Goal: Task Accomplishment & Management: Use online tool/utility

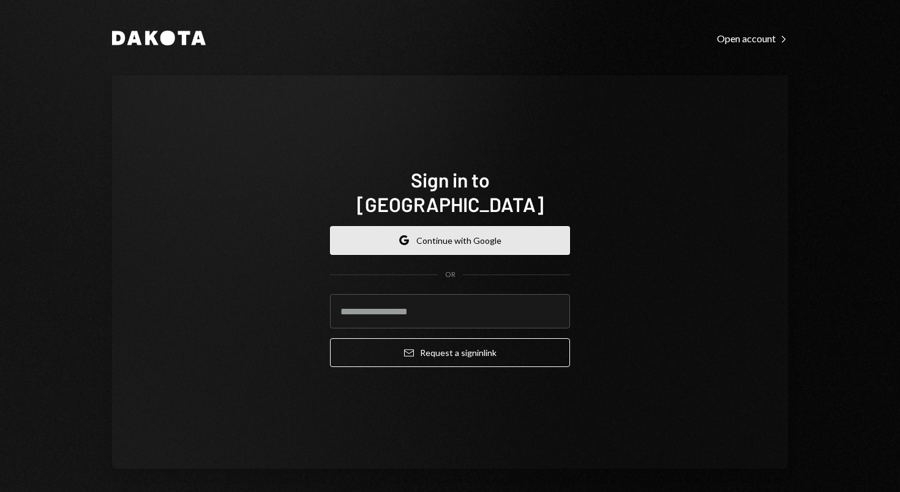
click at [430, 234] on button "Google Continue with Google" at bounding box center [450, 240] width 240 height 29
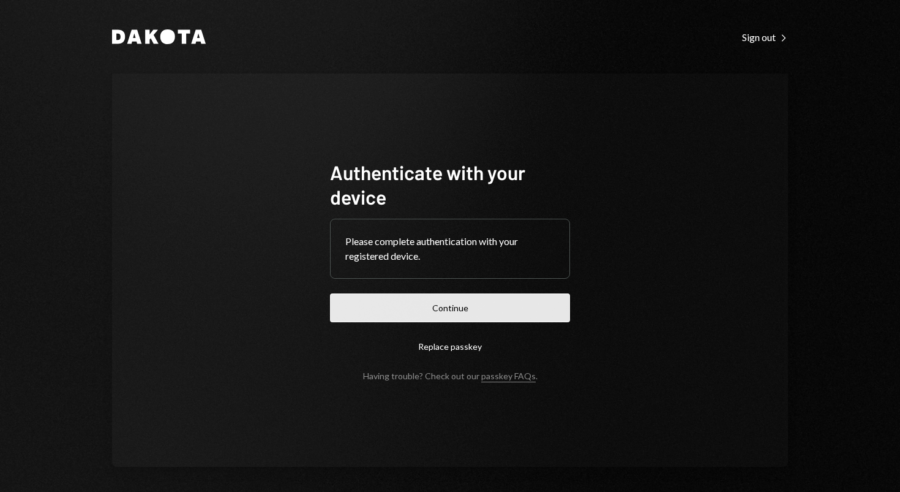
click at [491, 310] on button "Continue" at bounding box center [450, 307] width 240 height 29
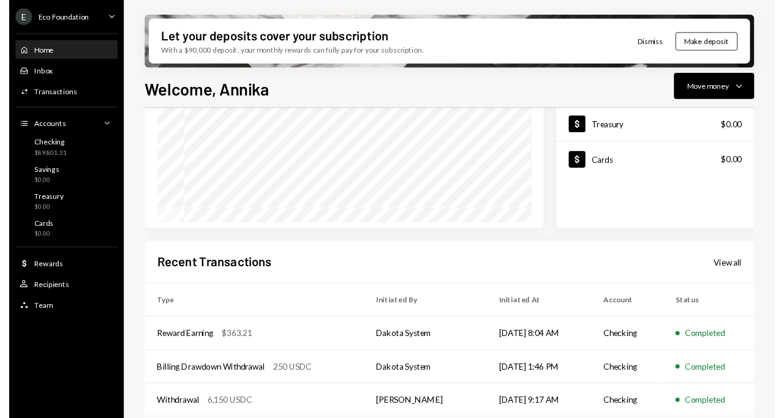
scroll to position [246, 0]
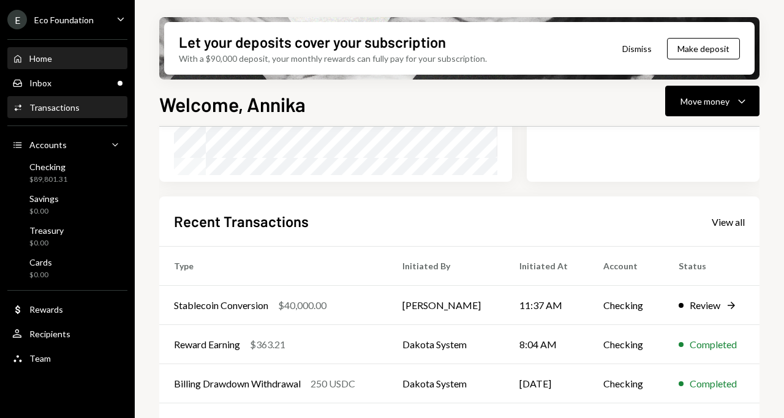
click at [83, 99] on div "Activities Transactions" at bounding box center [67, 107] width 110 height 21
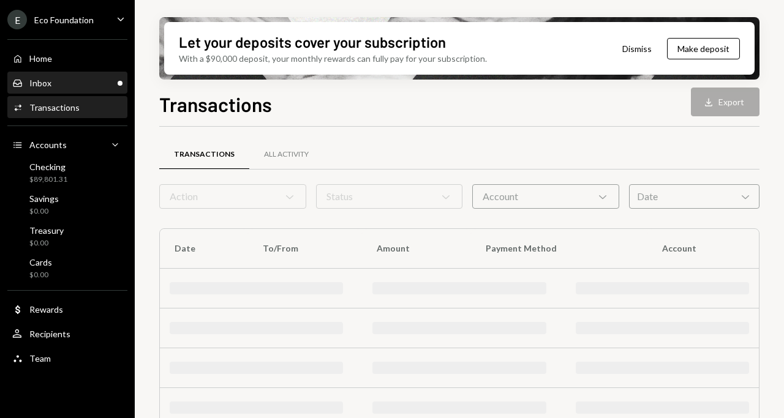
click at [83, 84] on div "Inbox Inbox" at bounding box center [67, 83] width 110 height 11
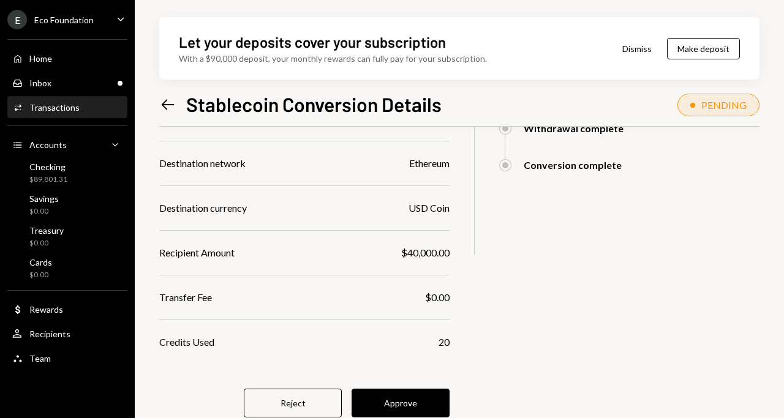
scroll to position [300, 0]
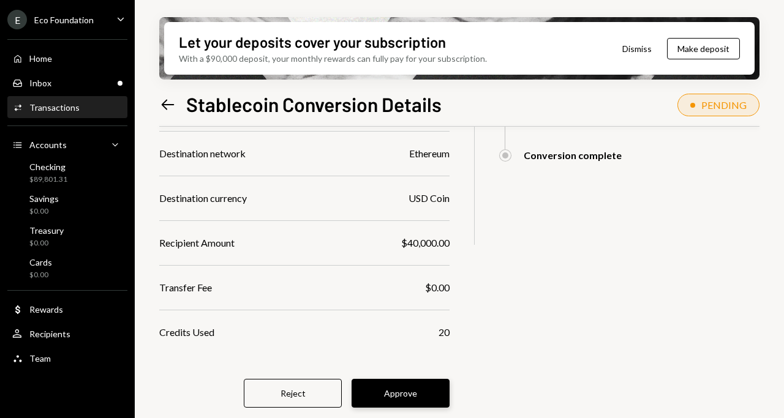
click at [436, 394] on button "Approve" at bounding box center [400, 393] width 98 height 29
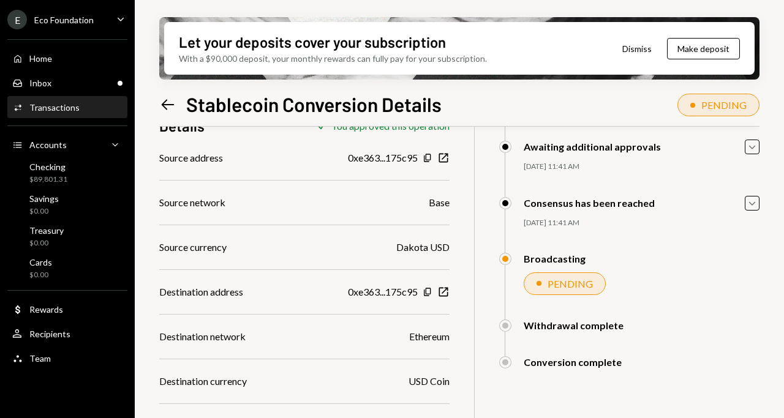
scroll to position [112, 0]
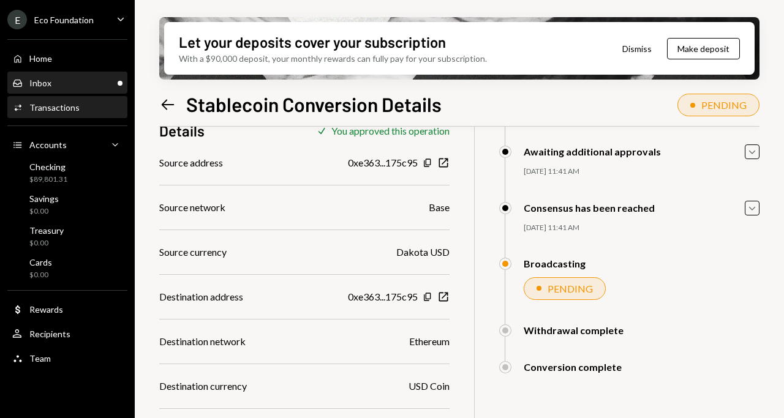
click at [86, 83] on div "Inbox Inbox" at bounding box center [67, 83] width 110 height 11
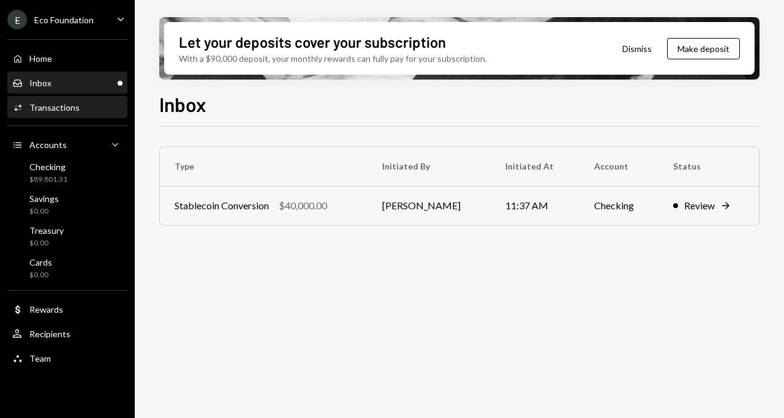
click at [80, 107] on div "Activities Transactions" at bounding box center [67, 107] width 110 height 11
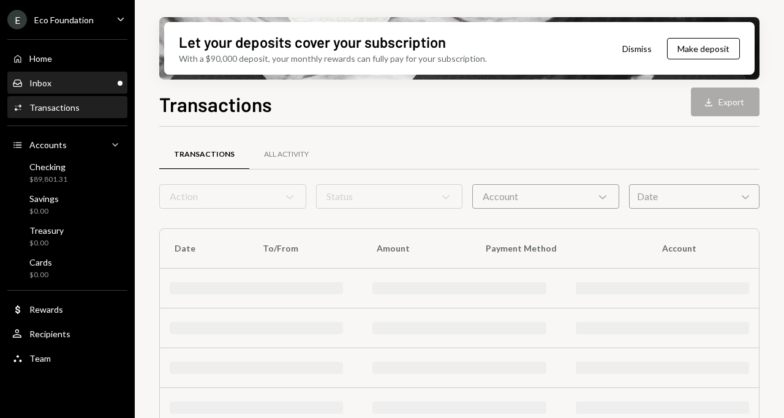
click at [80, 85] on div "Inbox Inbox" at bounding box center [67, 83] width 110 height 11
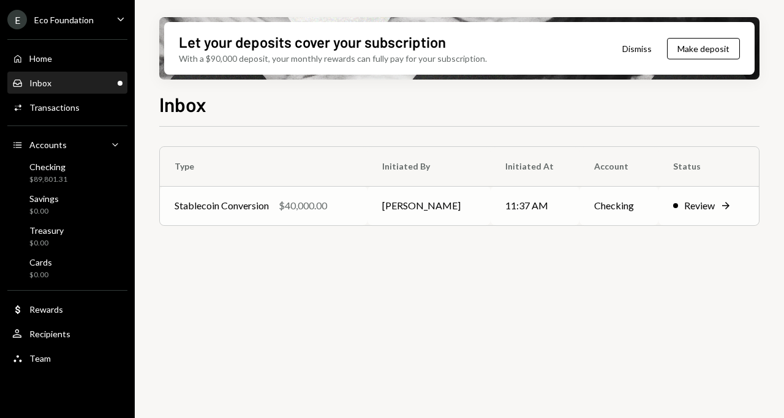
click at [263, 208] on div "Stablecoin Conversion" at bounding box center [221, 205] width 94 height 15
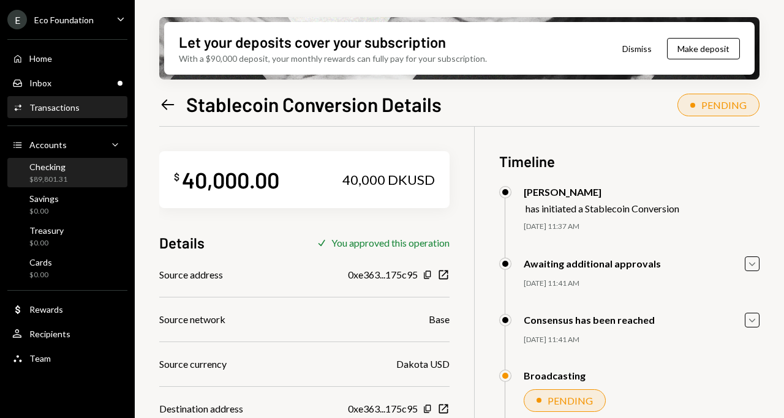
click at [54, 170] on div "Checking" at bounding box center [48, 167] width 38 height 10
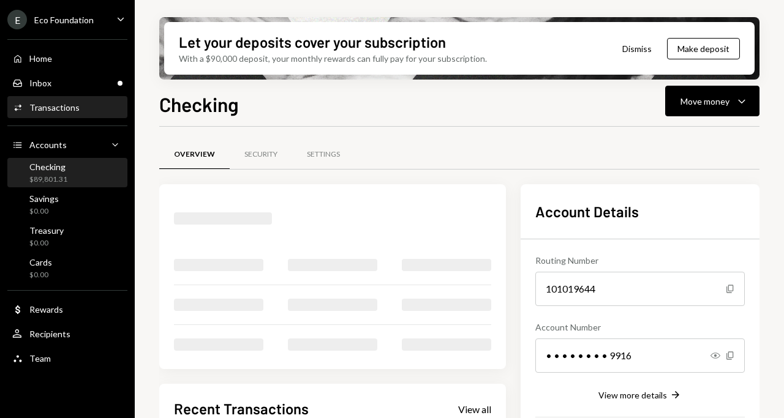
click at [78, 105] on div "Activities Transactions" at bounding box center [67, 107] width 110 height 11
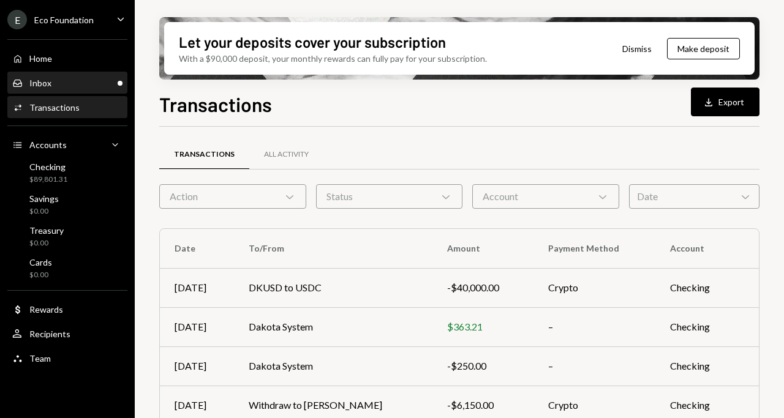
click at [78, 86] on div "Inbox Inbox" at bounding box center [67, 83] width 110 height 11
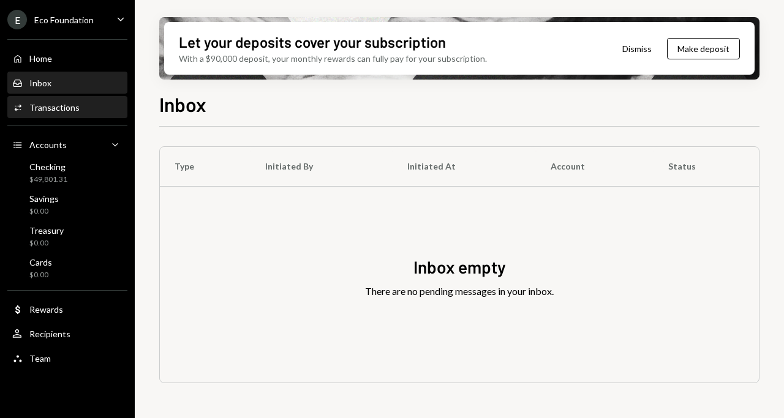
click at [42, 116] on div "Activities Transactions" at bounding box center [67, 107] width 110 height 21
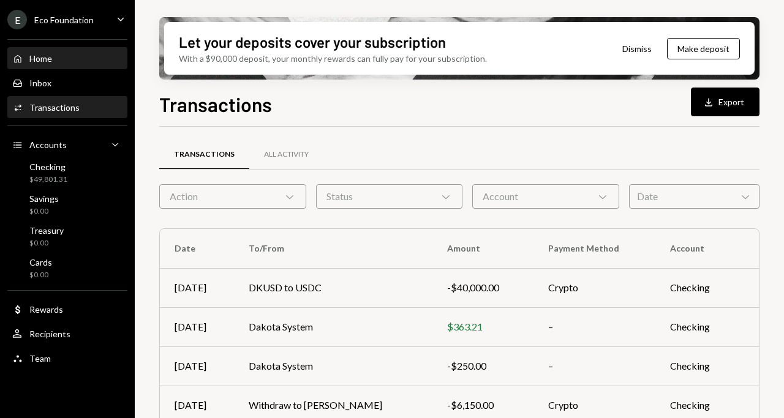
click at [56, 60] on div "Home Home" at bounding box center [67, 58] width 110 height 11
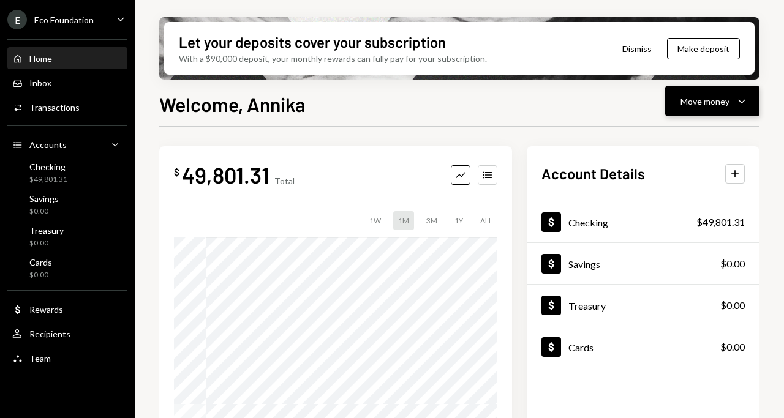
click at [691, 106] on div "Move money" at bounding box center [704, 101] width 49 height 13
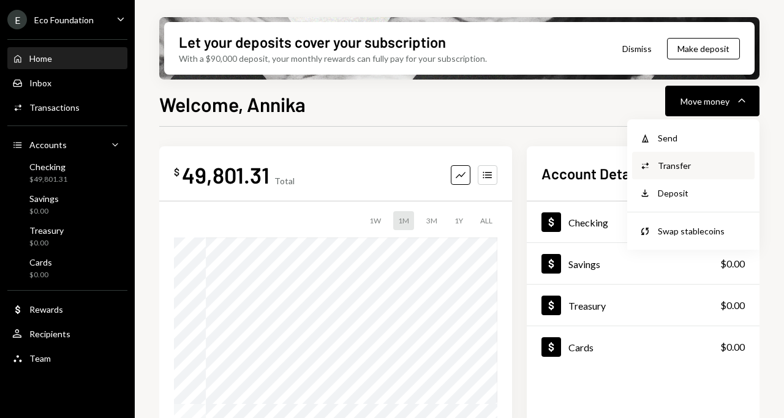
click at [672, 161] on div "Transfer" at bounding box center [702, 165] width 89 height 13
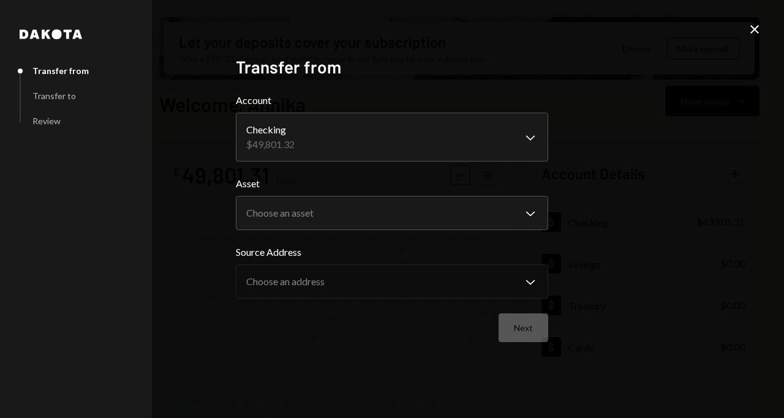
click at [759, 25] on icon "Close" at bounding box center [754, 29] width 15 height 15
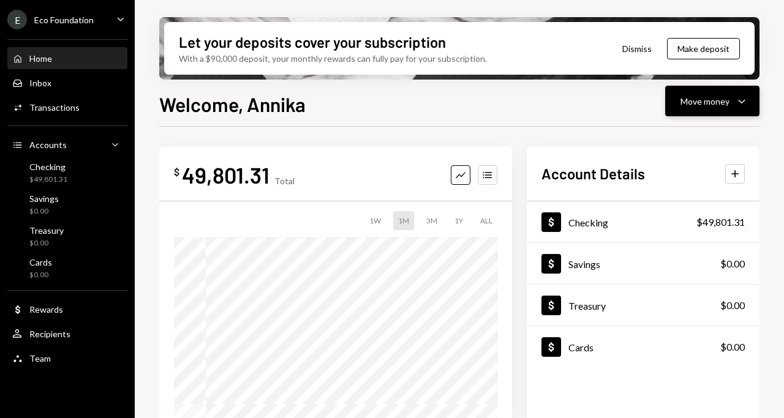
click at [740, 95] on icon "Caret Down" at bounding box center [741, 101] width 15 height 15
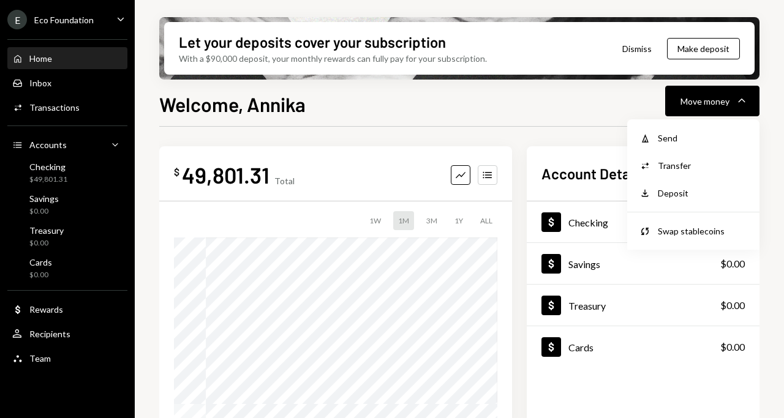
click at [705, 142] on div "Send" at bounding box center [702, 138] width 89 height 13
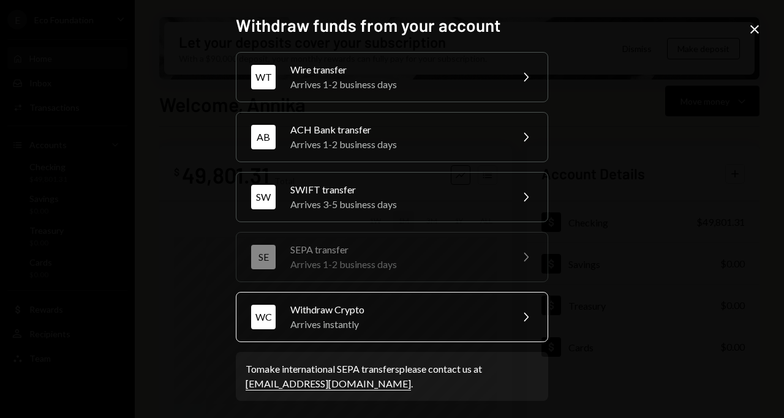
click at [428, 309] on div "Withdraw Crypto" at bounding box center [396, 309] width 213 height 15
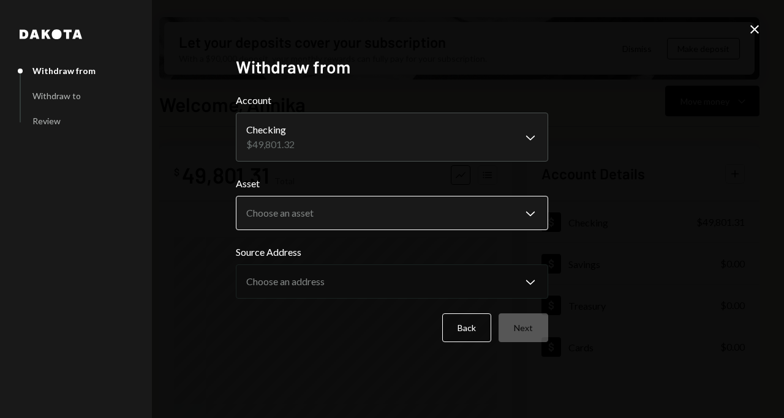
click at [374, 216] on body "E Eco Foundation Caret Down Home Home Inbox Inbox Activities Transactions Accou…" at bounding box center [392, 209] width 784 height 418
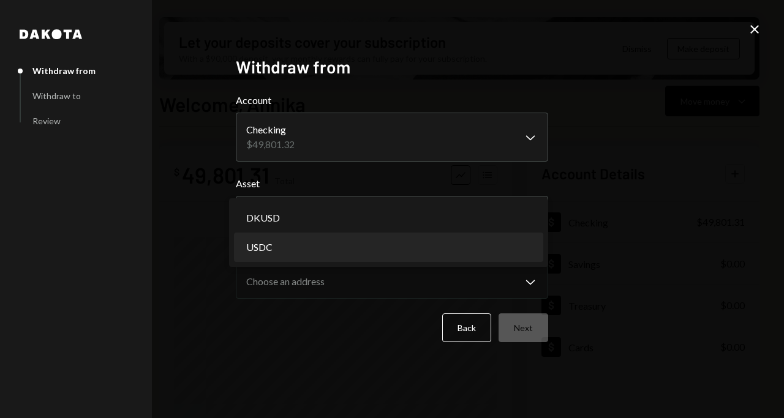
select select "****"
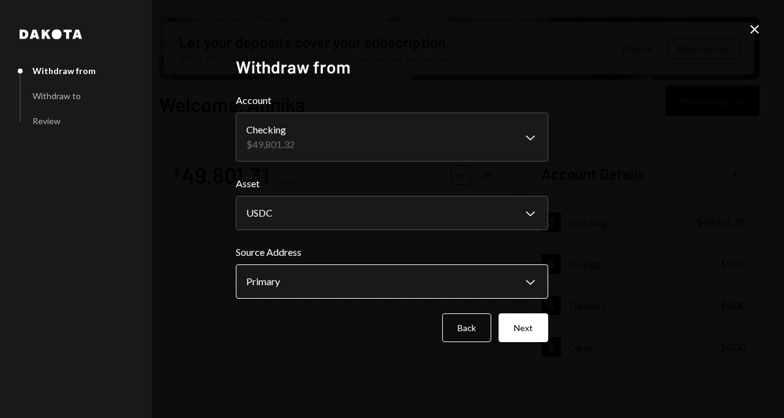
click at [355, 287] on body "E Eco Foundation Caret Down Home Home Inbox Inbox Activities Transactions Accou…" at bounding box center [392, 209] width 784 height 418
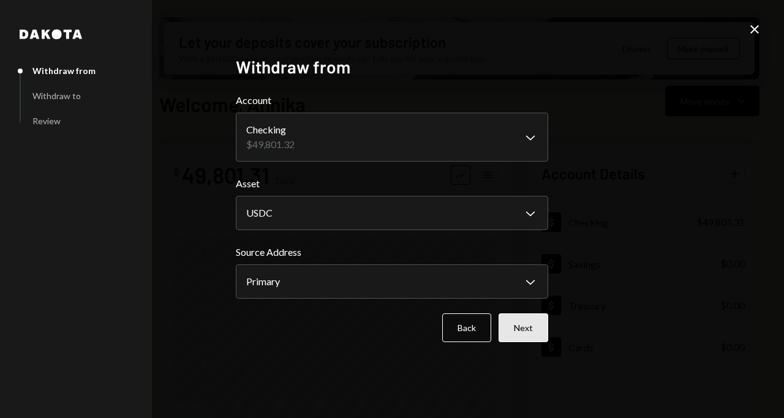
click at [514, 335] on button "Next" at bounding box center [523, 327] width 50 height 29
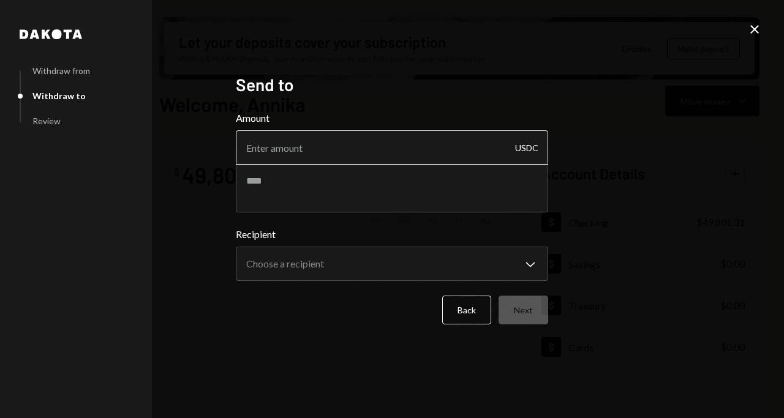
click at [391, 152] on input "Amount" at bounding box center [392, 147] width 312 height 34
type input "150"
click at [389, 191] on textarea at bounding box center [392, 187] width 312 height 49
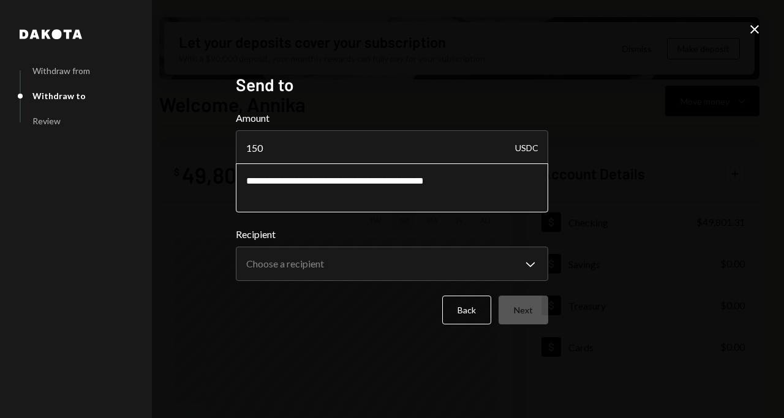
click at [303, 179] on textarea "**********" at bounding box center [392, 187] width 312 height 49
click at [462, 184] on textarea "**********" at bounding box center [392, 187] width 312 height 49
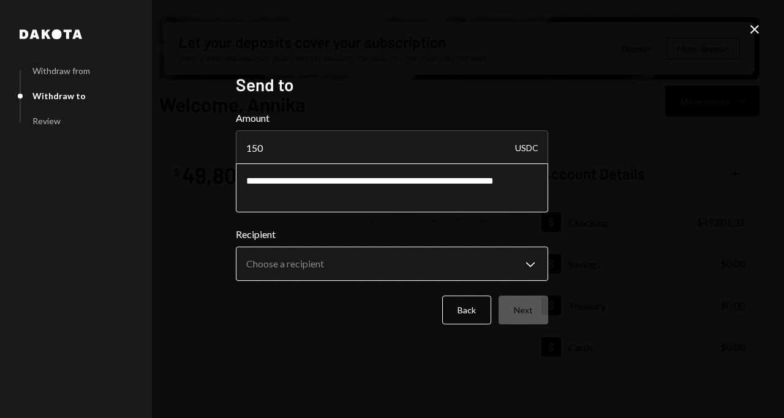
type textarea "**********"
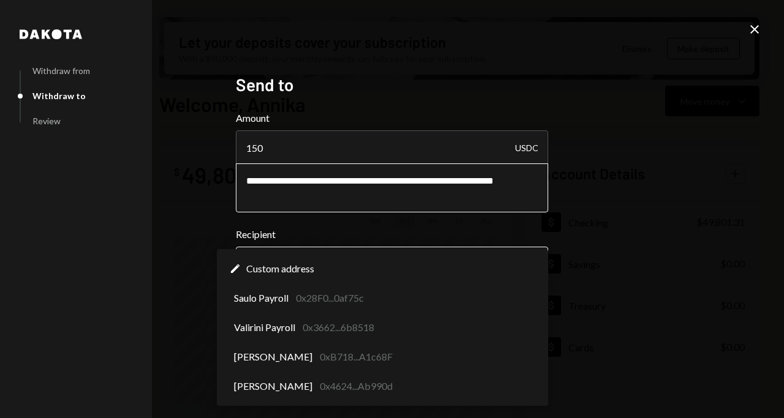
click at [463, 260] on body "E Eco Foundation Caret Down Home Home Inbox Inbox Activities Transactions Accou…" at bounding box center [392, 209] width 784 height 418
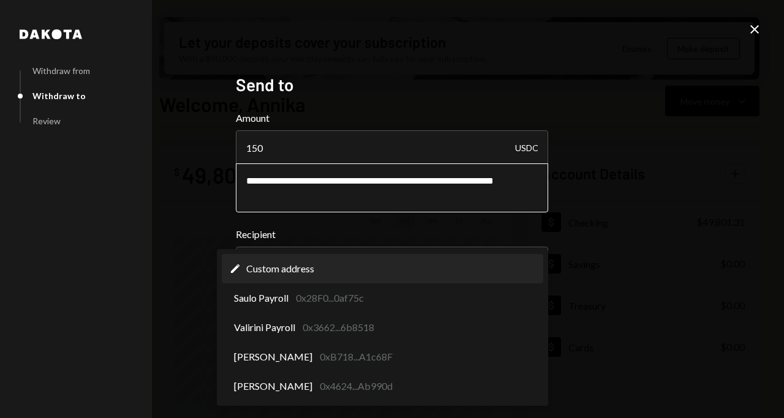
select select "**********"
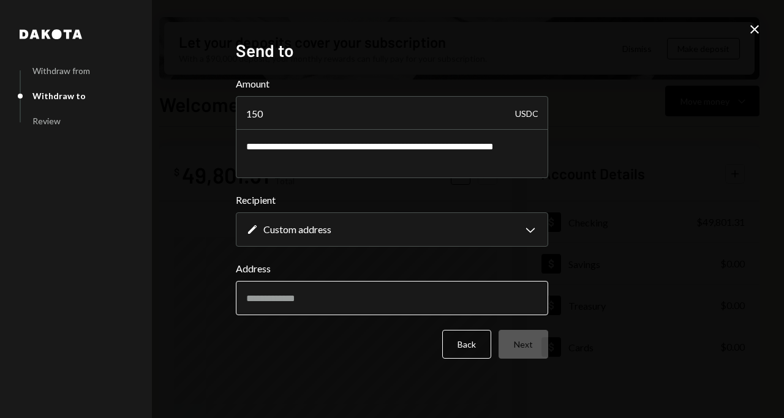
click at [405, 299] on input "Address" at bounding box center [392, 298] width 312 height 34
paste input "**********"
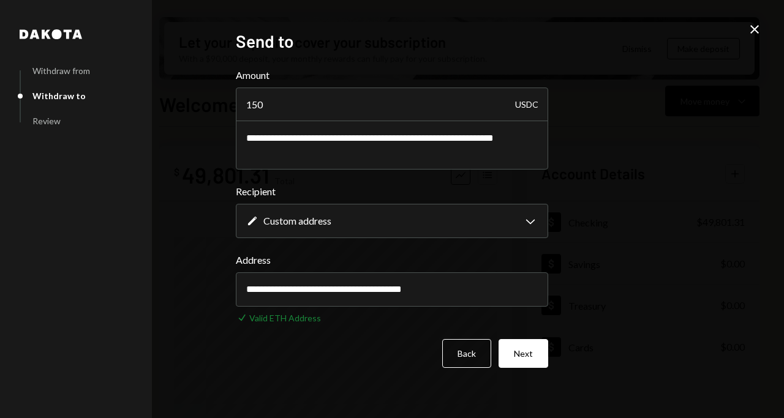
type input "**********"
click at [643, 260] on div "**********" at bounding box center [392, 209] width 784 height 418
click at [527, 356] on button "Next" at bounding box center [523, 353] width 50 height 29
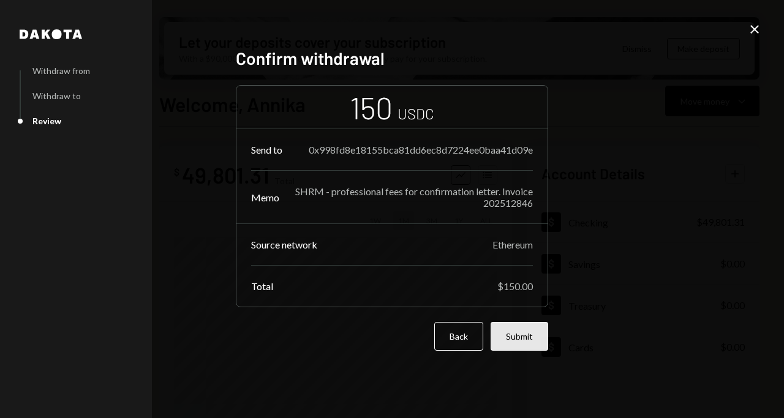
click at [525, 345] on button "Submit" at bounding box center [519, 336] width 58 height 29
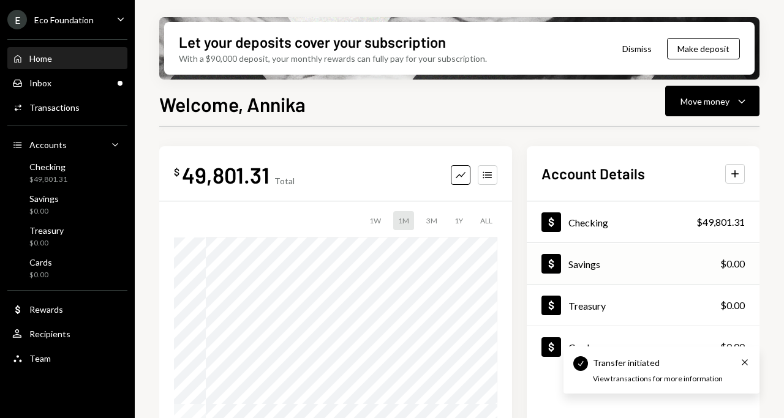
scroll to position [36, 0]
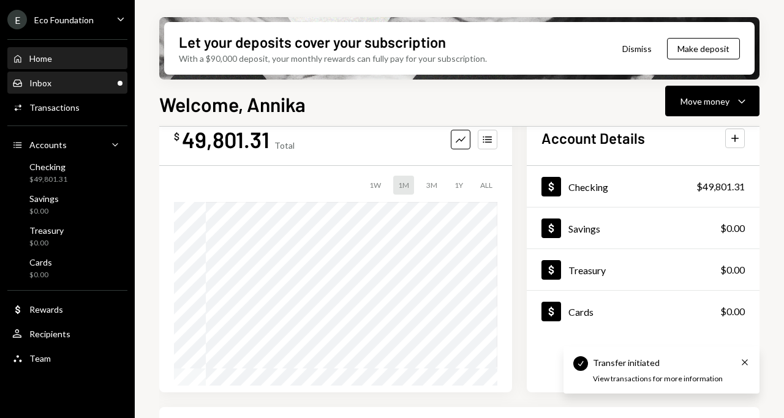
click at [68, 80] on div "Inbox Inbox" at bounding box center [67, 83] width 110 height 11
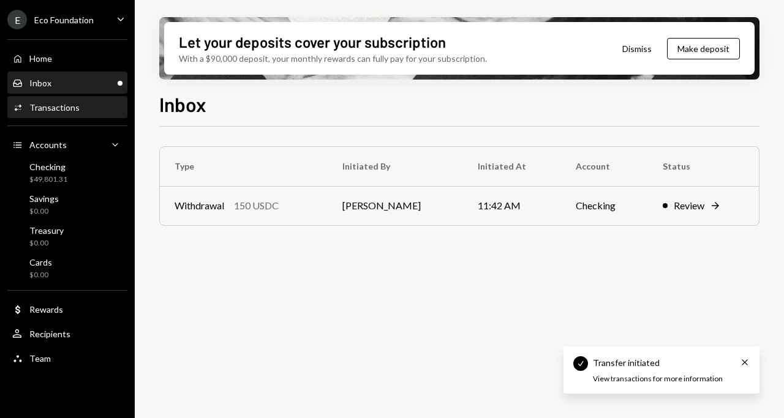
click at [68, 113] on div "Activities Transactions" at bounding box center [67, 107] width 110 height 21
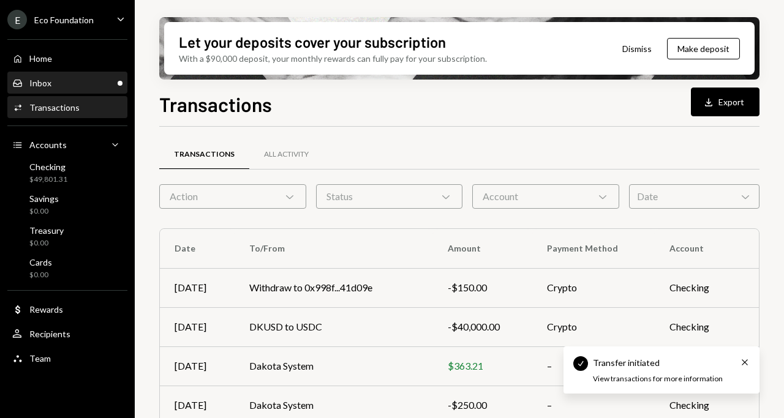
click at [69, 86] on div "Inbox Inbox" at bounding box center [67, 83] width 110 height 11
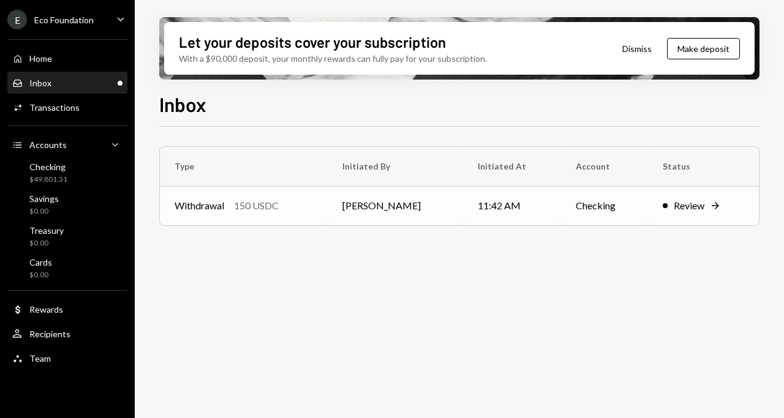
click at [416, 200] on td "[PERSON_NAME]" at bounding box center [395, 205] width 135 height 39
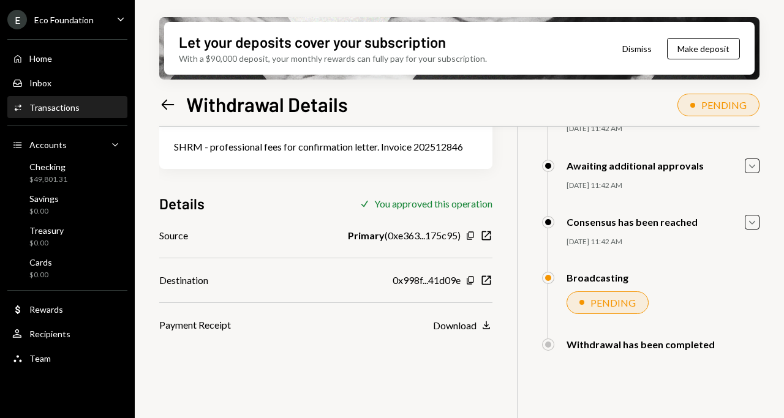
scroll to position [94, 0]
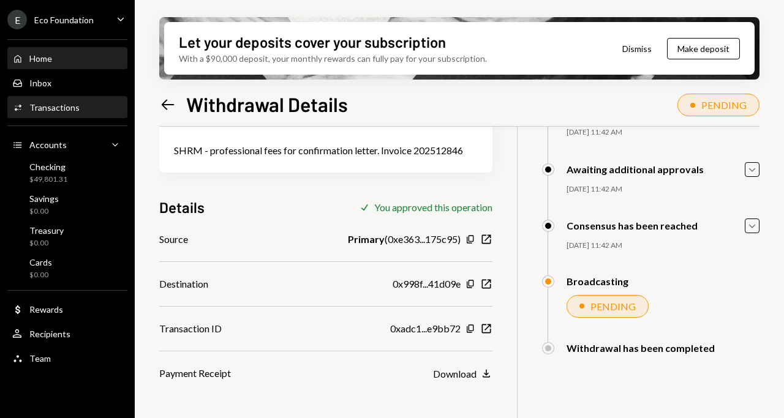
click at [102, 68] on div "Home Home" at bounding box center [67, 58] width 110 height 21
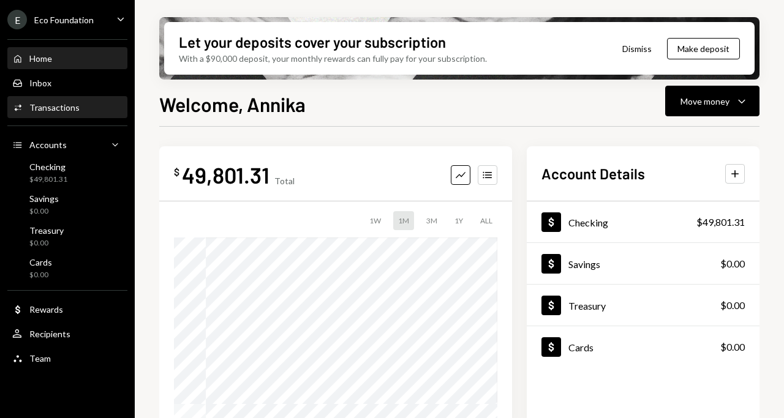
click at [94, 99] on div "Activities Transactions" at bounding box center [67, 107] width 110 height 21
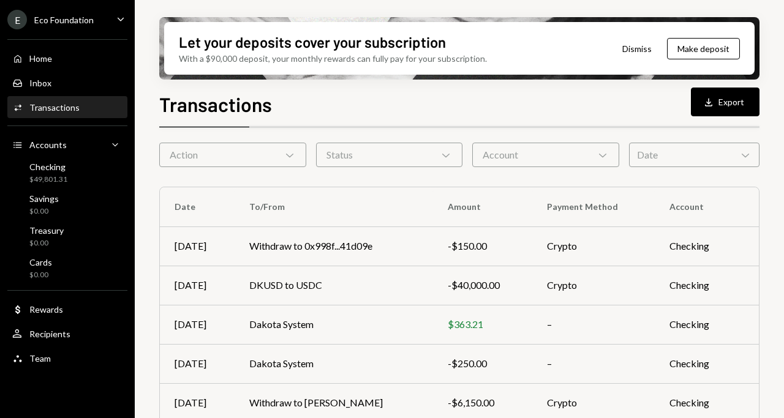
scroll to position [41, 0]
